Goal: Navigation & Orientation: Find specific page/section

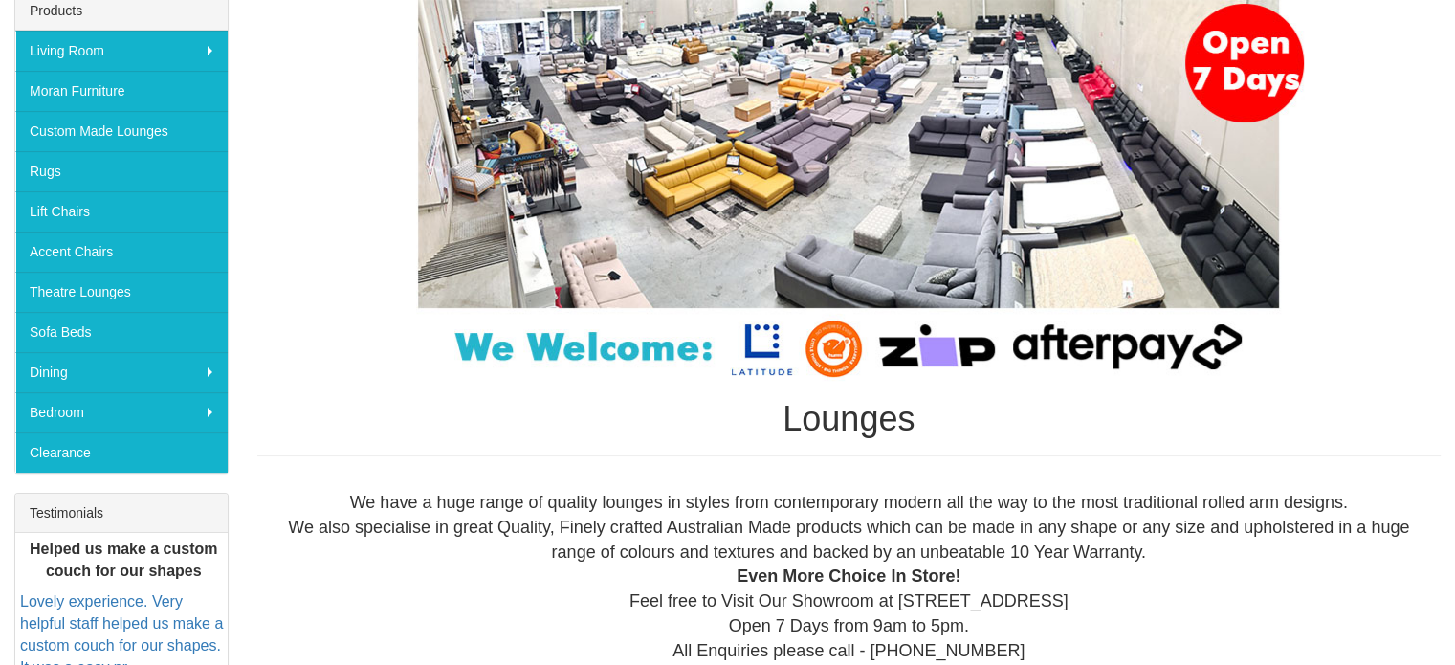
scroll to position [287, 0]
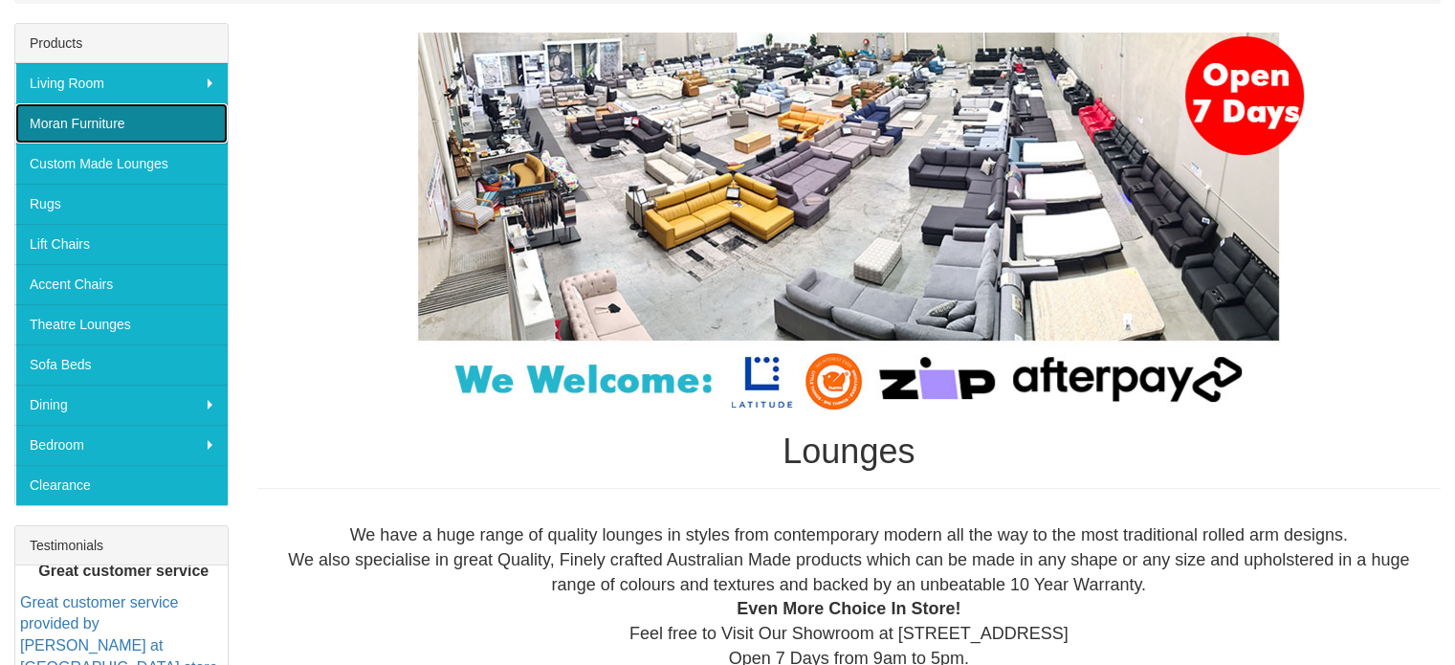
click at [82, 118] on link "Moran Furniture" at bounding box center [121, 123] width 212 height 40
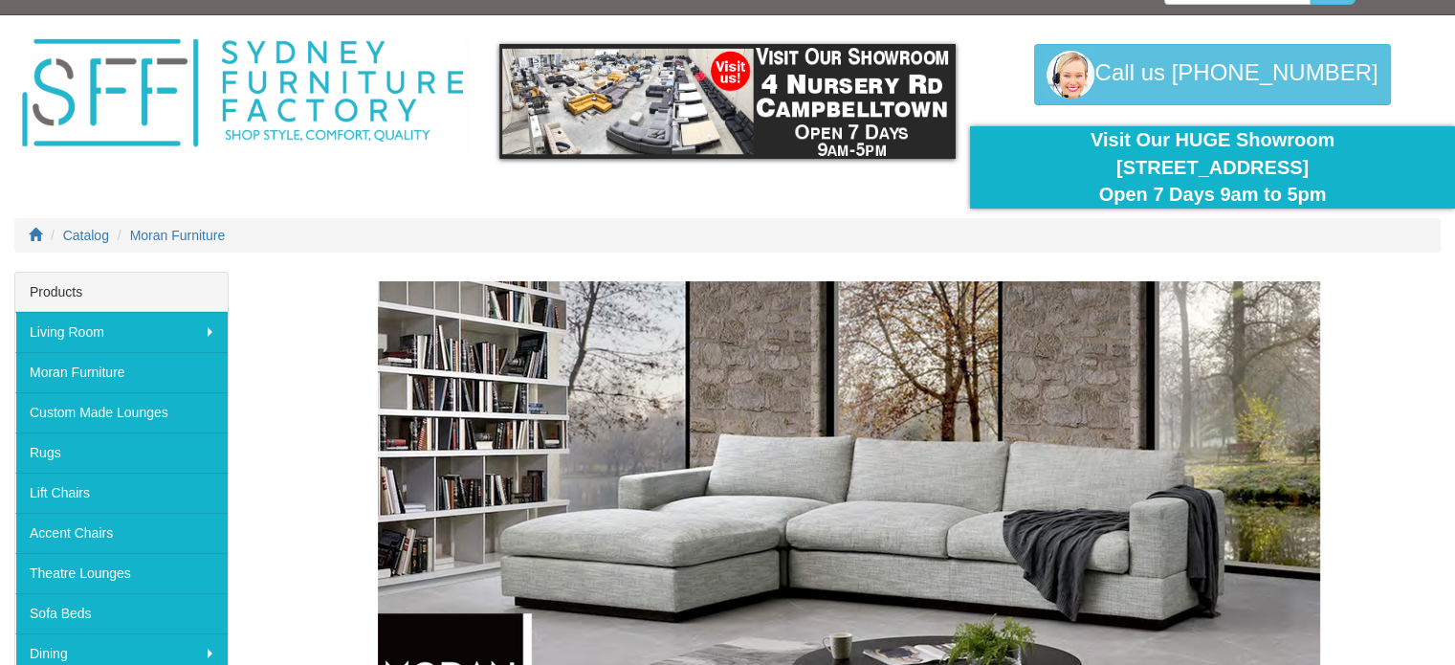
scroll to position [36, 0]
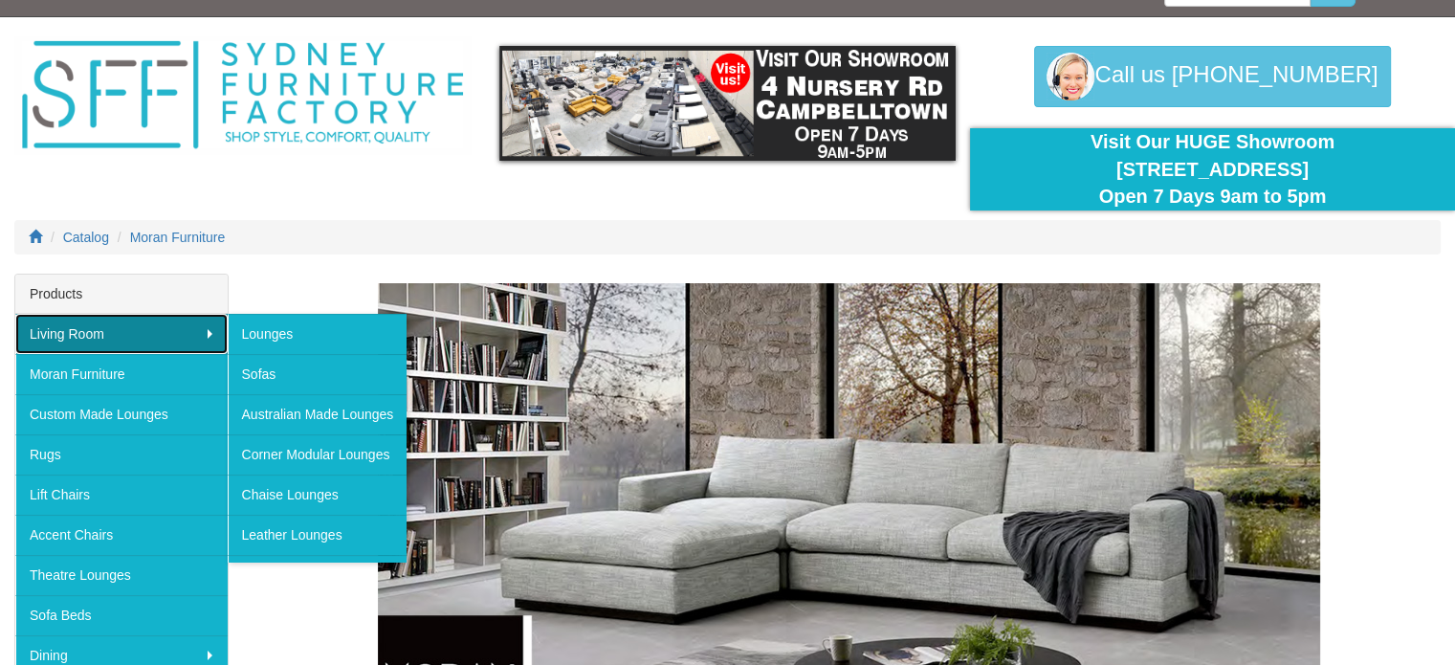
click at [201, 324] on link "Living Room" at bounding box center [121, 334] width 212 height 40
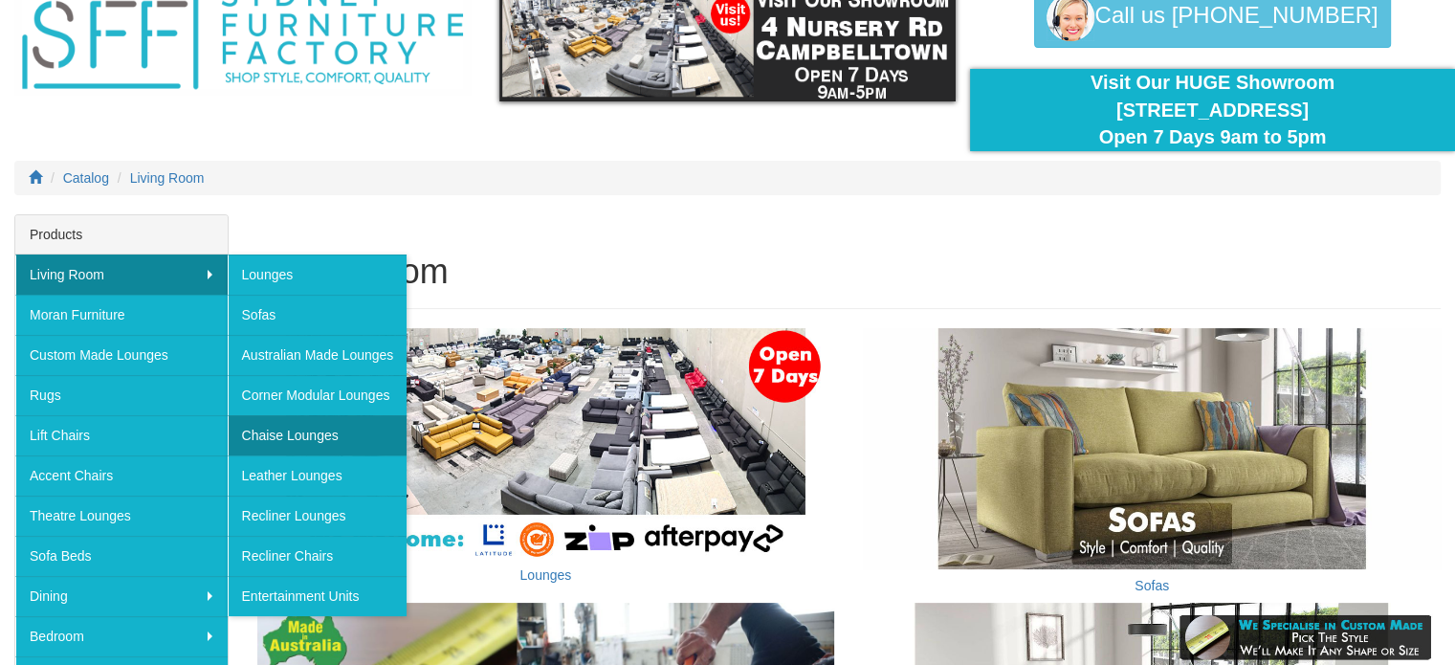
scroll to position [191, 0]
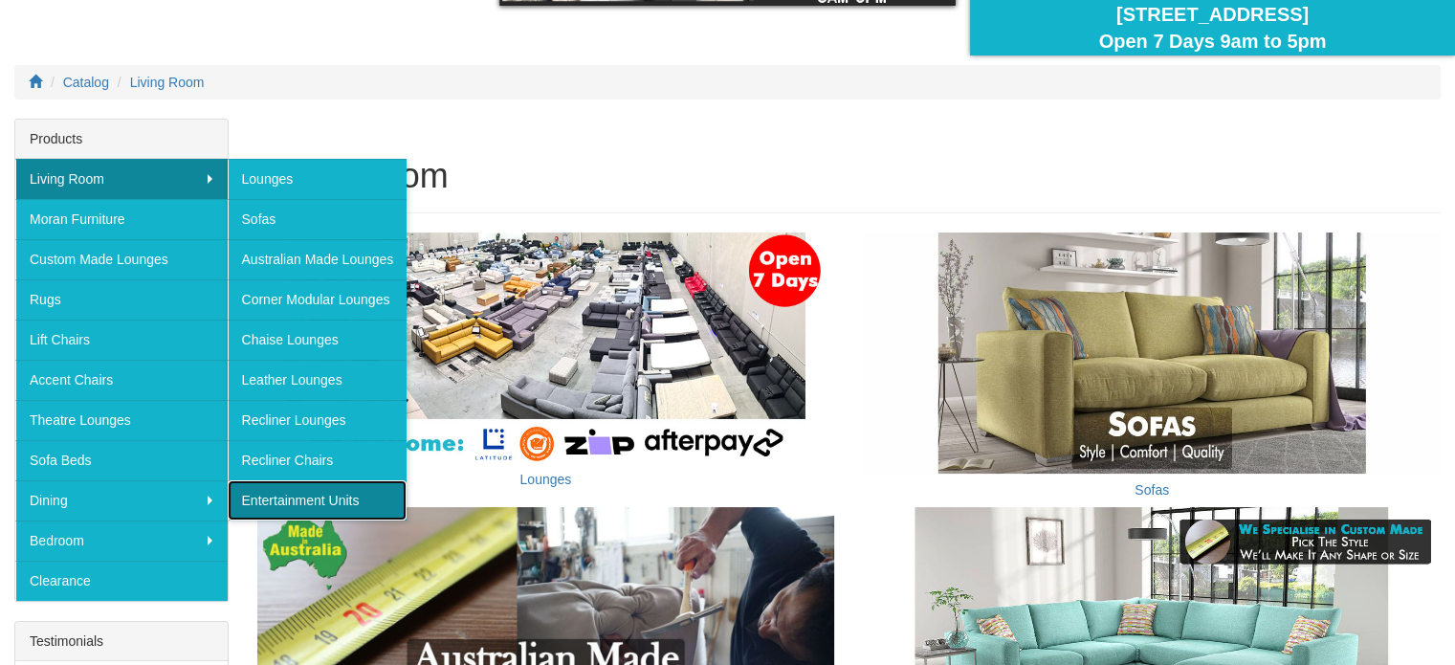
click at [283, 499] on link "Entertainment Units" at bounding box center [318, 500] width 180 height 40
